Goal: Transaction & Acquisition: Purchase product/service

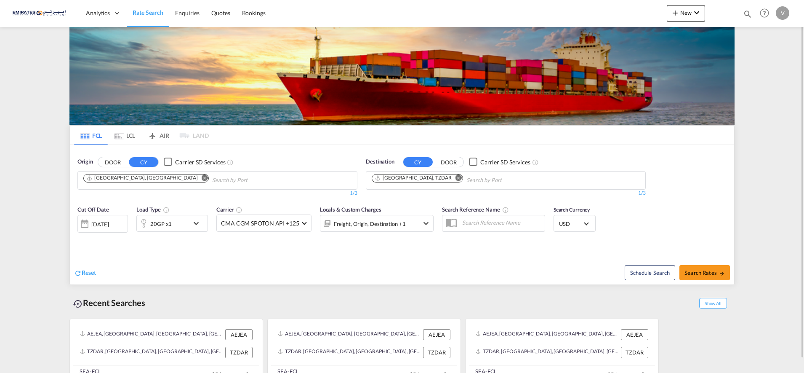
click at [456, 177] on md-icon "Remove" at bounding box center [459, 177] width 6 height 6
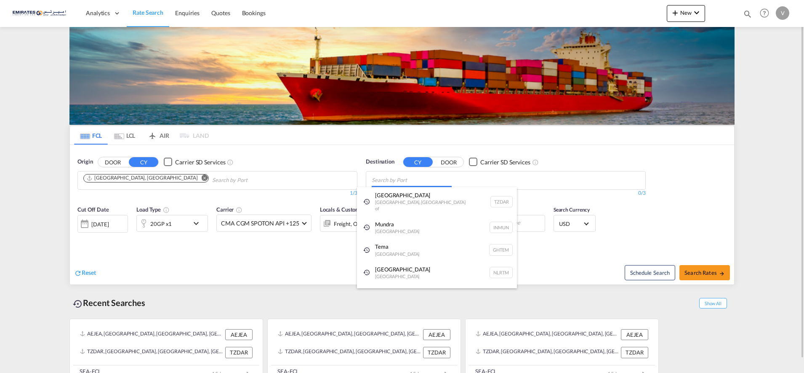
click at [395, 178] on body "Analytics Dashboard Rate Search Enquiries Quotes Bookings" at bounding box center [402, 186] width 804 height 373
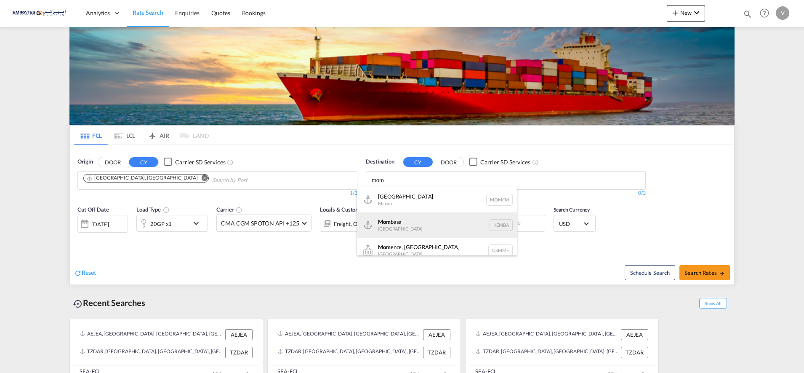
type input "mom"
click at [395, 224] on div "Mom basa Kenya [GEOGRAPHIC_DATA]" at bounding box center [437, 224] width 160 height 25
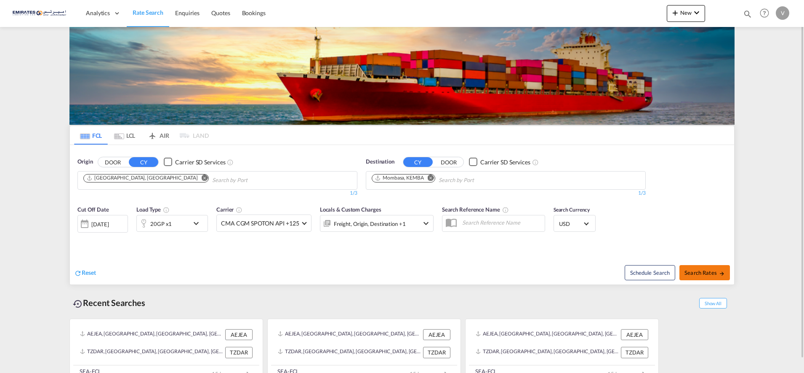
click at [700, 274] on span "Search Rates" at bounding box center [705, 272] width 40 height 7
type input "AEJEA to KEMBA / [DATE]"
